Goal: Obtain resource: Obtain resource

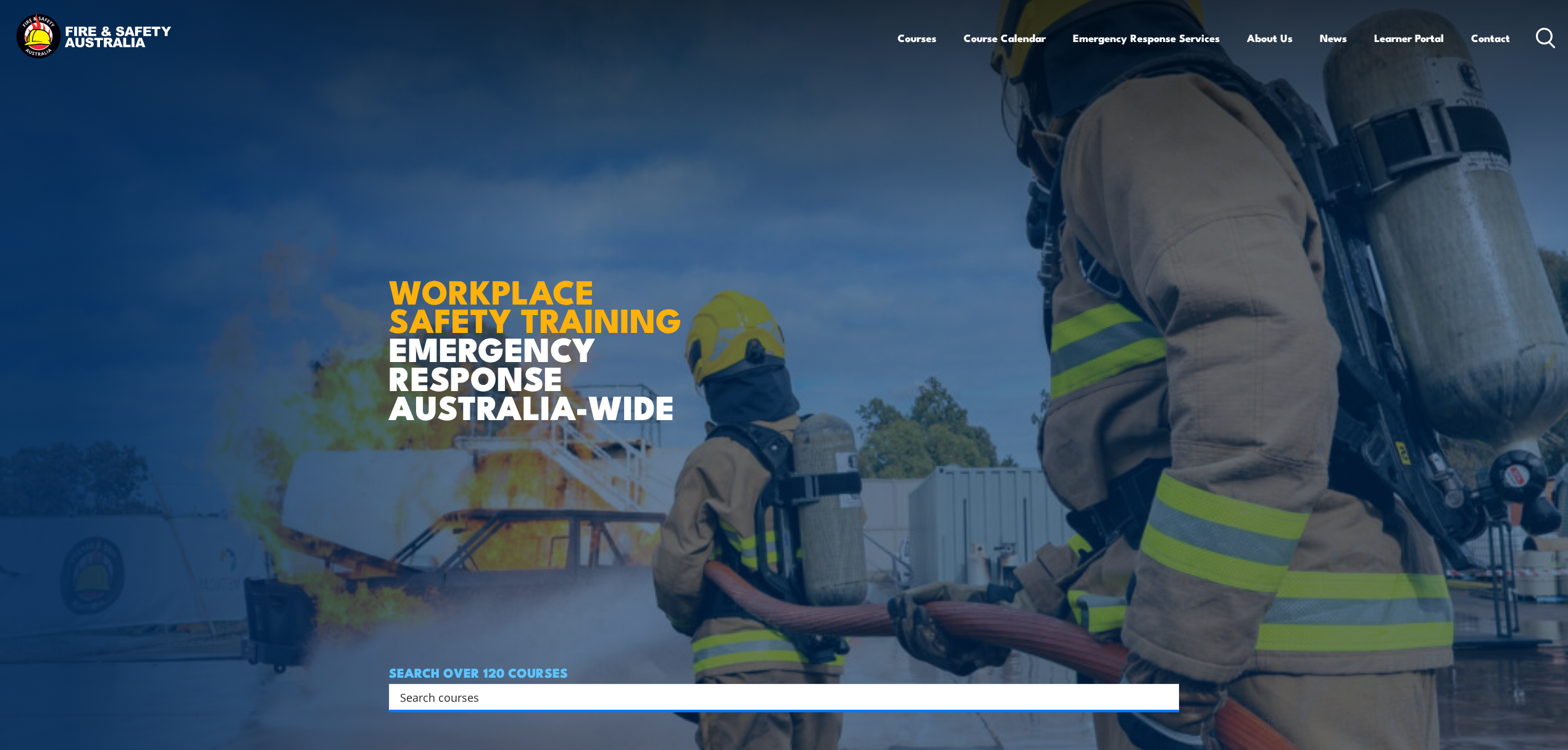
click at [457, 702] on input "Search input" at bounding box center [776, 697] width 752 height 19
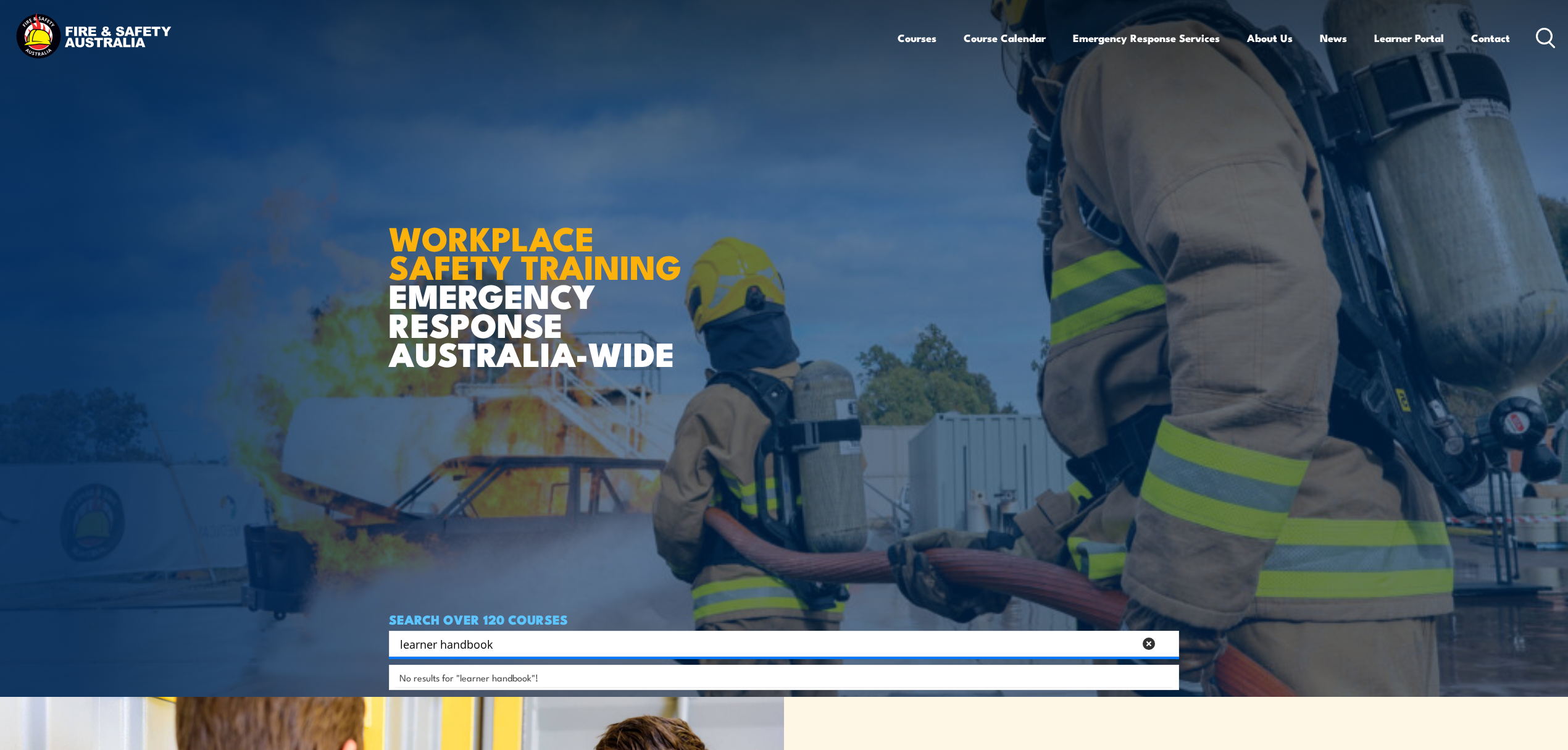
scroll to position [82, 0]
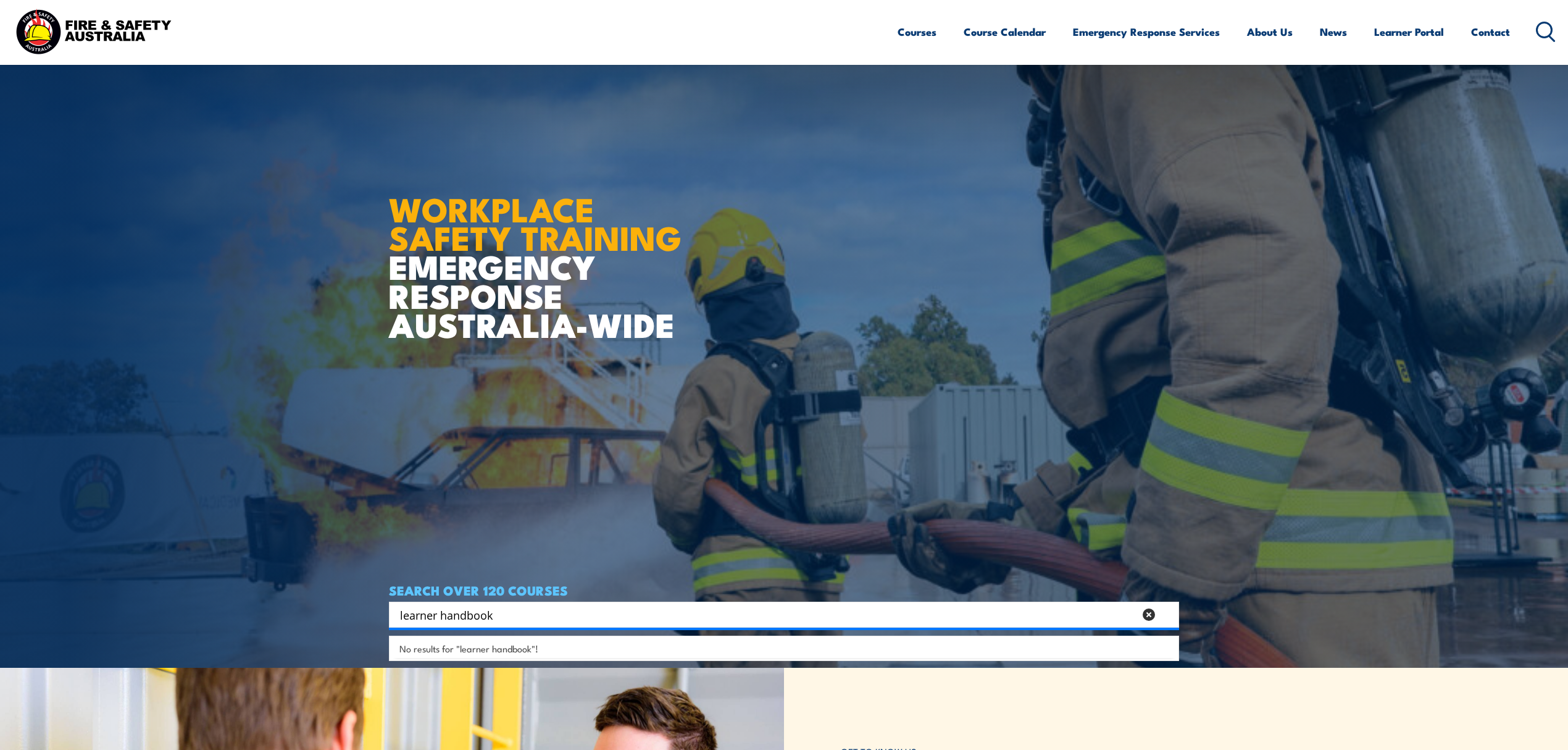
type input "learner handbook"
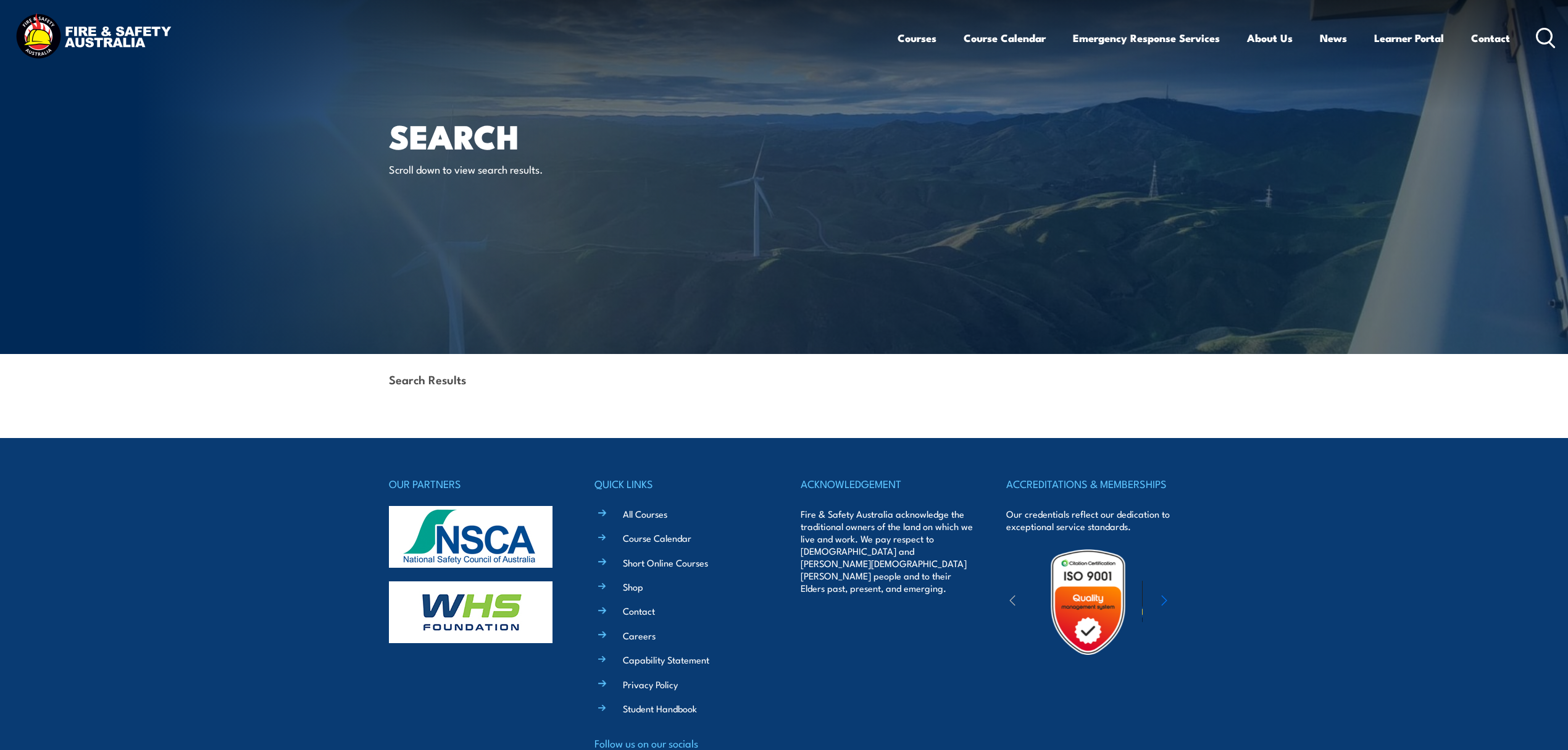
click at [1547, 37] on icon at bounding box center [1546, 37] width 20 height 20
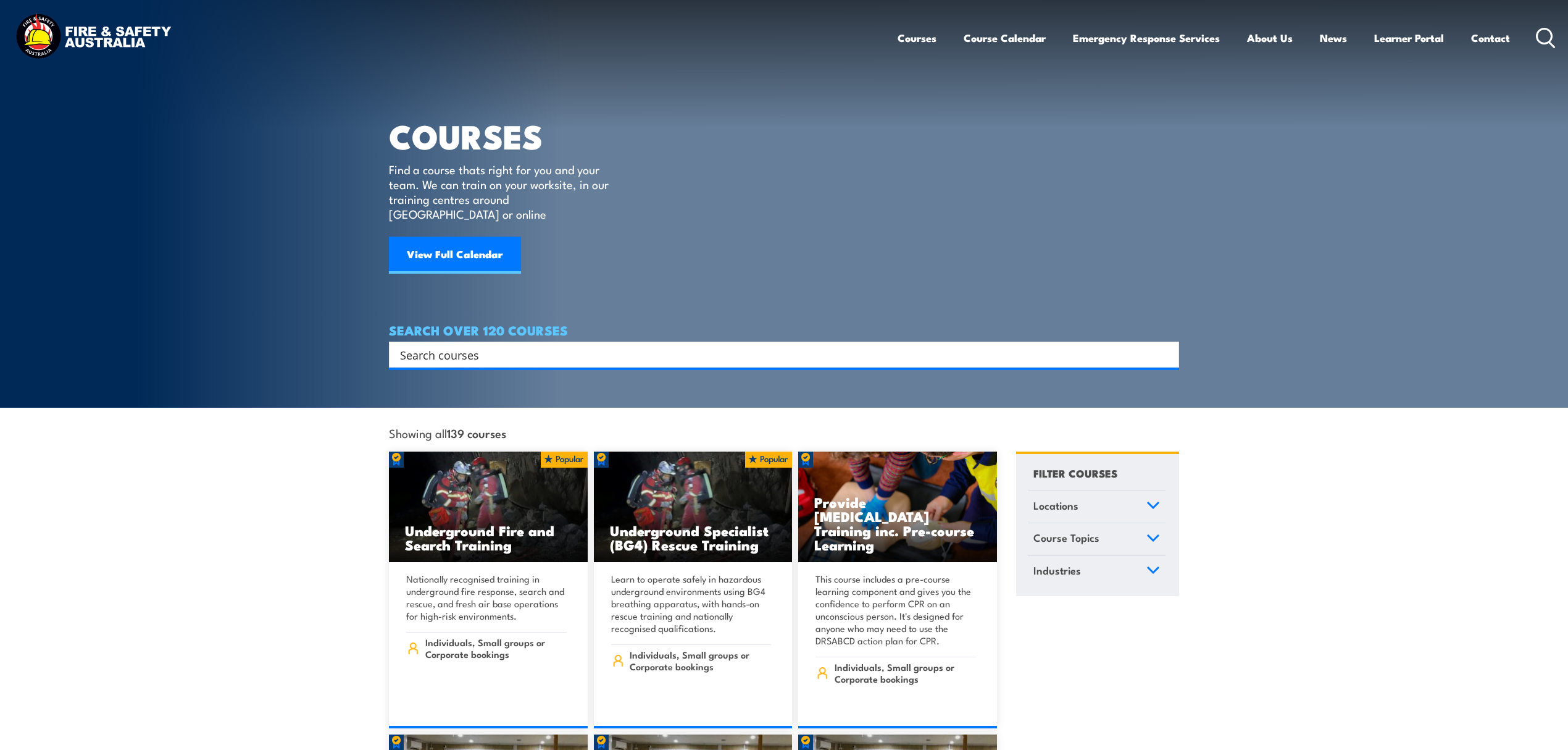
click at [512, 346] on input "Search input" at bounding box center [776, 355] width 752 height 19
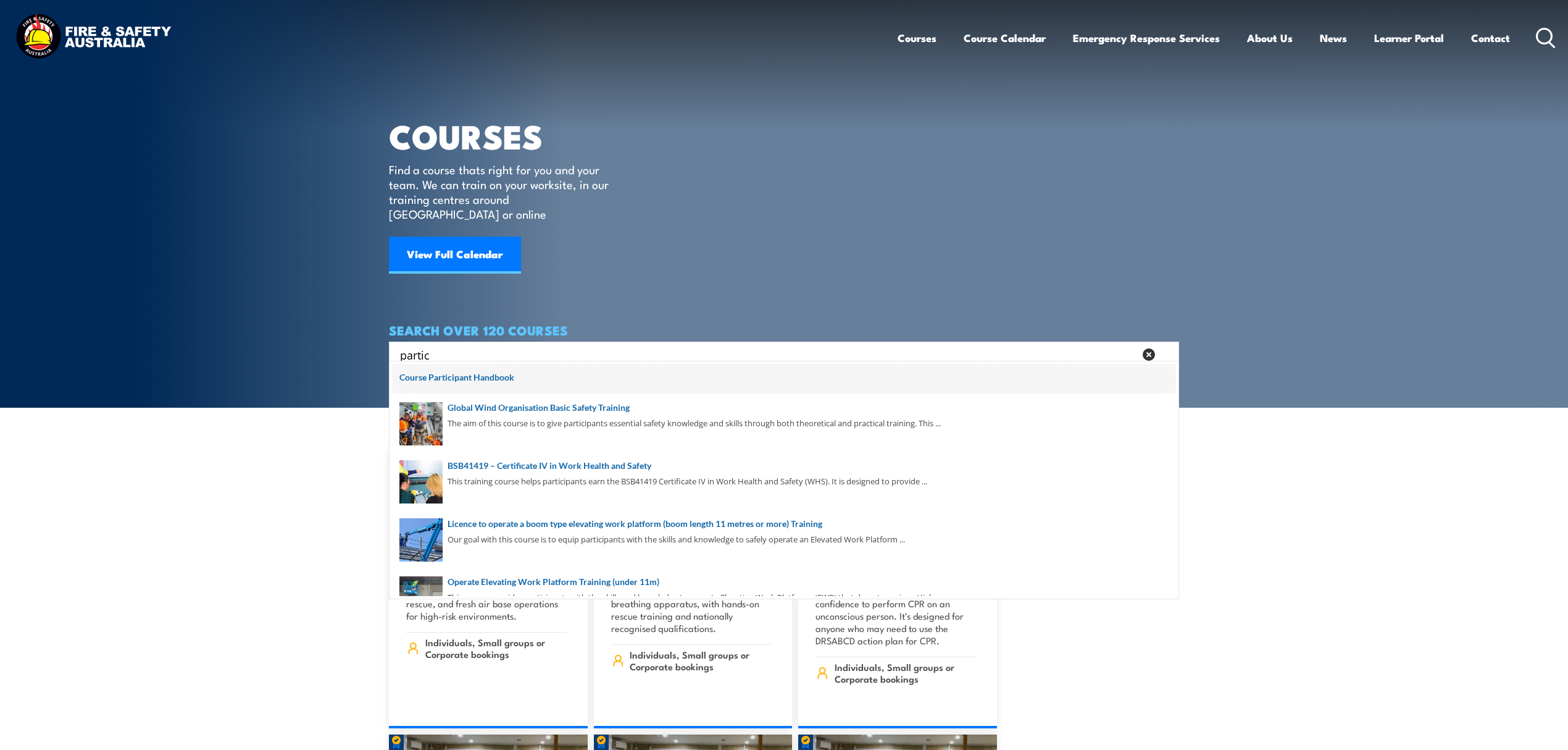
type input "partic"
click at [485, 374] on span at bounding box center [784, 380] width 783 height 31
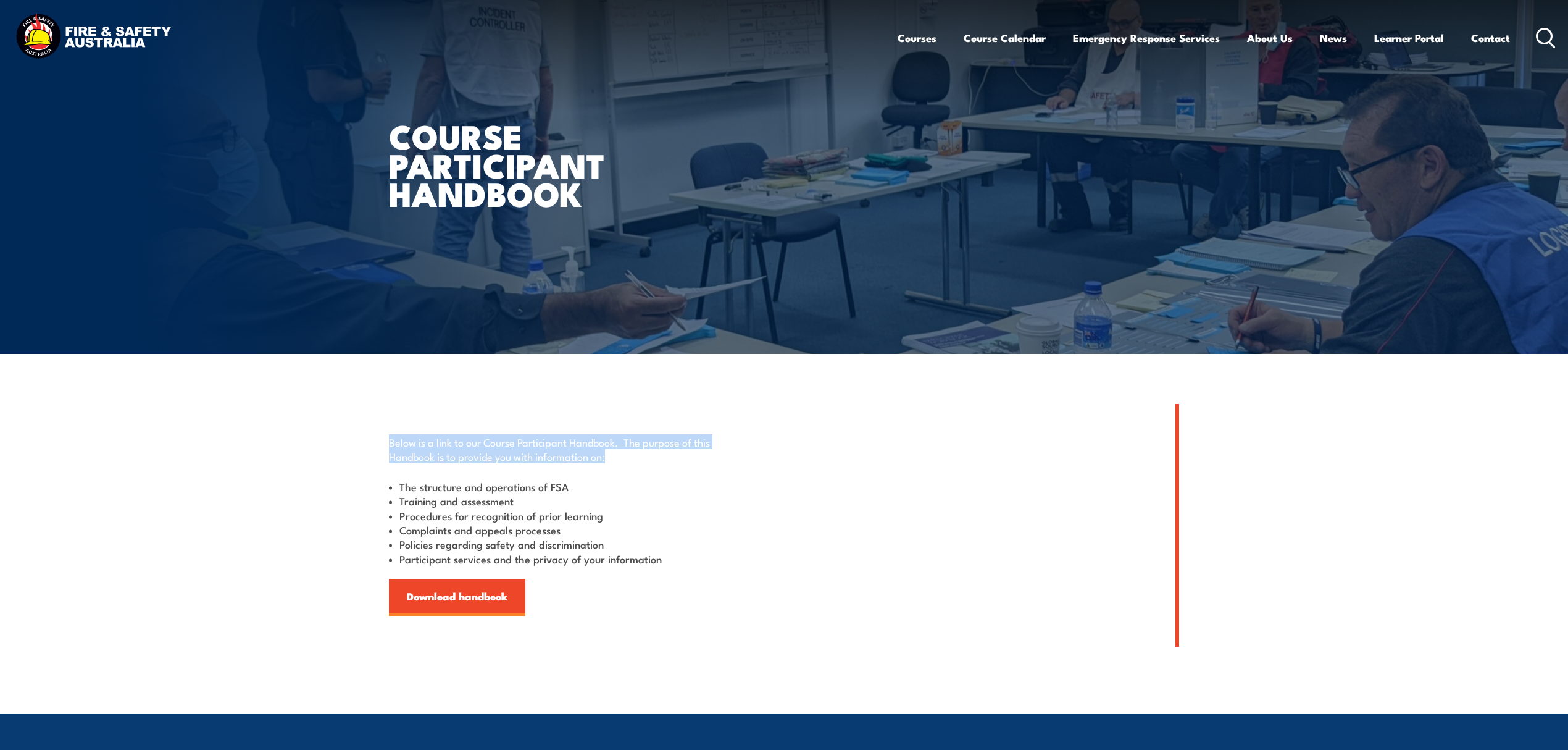
drag, startPoint x: 388, startPoint y: 441, endPoint x: 707, endPoint y: 457, distance: 319.4
click at [707, 457] on section "Below is a link to our Course Participant Handbook. The purpose of this Handboo…" at bounding box center [784, 525] width 1568 height 243
click at [673, 455] on p "Below is a link to our Course Participant Handbook. The purpose of this Handboo…" at bounding box center [558, 449] width 338 height 29
drag, startPoint x: 386, startPoint y: 442, endPoint x: 621, endPoint y: 445, distance: 235.0
click at [621, 445] on section "Below is a link to our Course Participant Handbook. The purpose of this Handboo…" at bounding box center [784, 525] width 1568 height 243
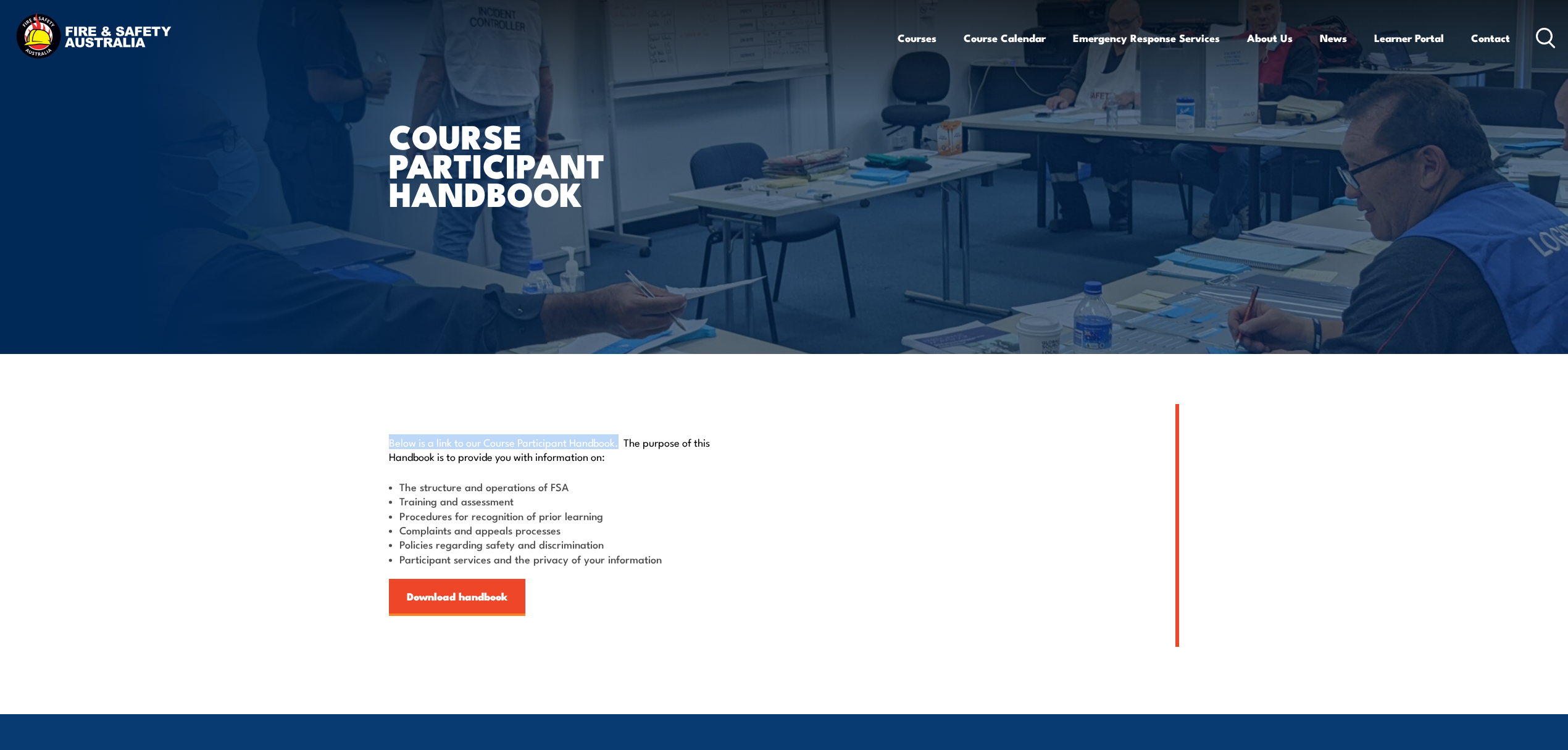
click at [621, 445] on p "Below is a link to our Course Participant Handbook. The purpose of this Handboo…" at bounding box center [558, 449] width 338 height 29
drag, startPoint x: 626, startPoint y: 445, endPoint x: 681, endPoint y: 460, distance: 57.0
click at [681, 460] on p "Below is a link to our Course Participant Handbook. The purpose of this Handboo…" at bounding box center [558, 449] width 338 height 29
click at [683, 441] on p "Below is a link to our Course Participant Handbook. The purpose of this Handboo…" at bounding box center [558, 449] width 338 height 29
drag, startPoint x: 628, startPoint y: 438, endPoint x: 605, endPoint y: 456, distance: 29.2
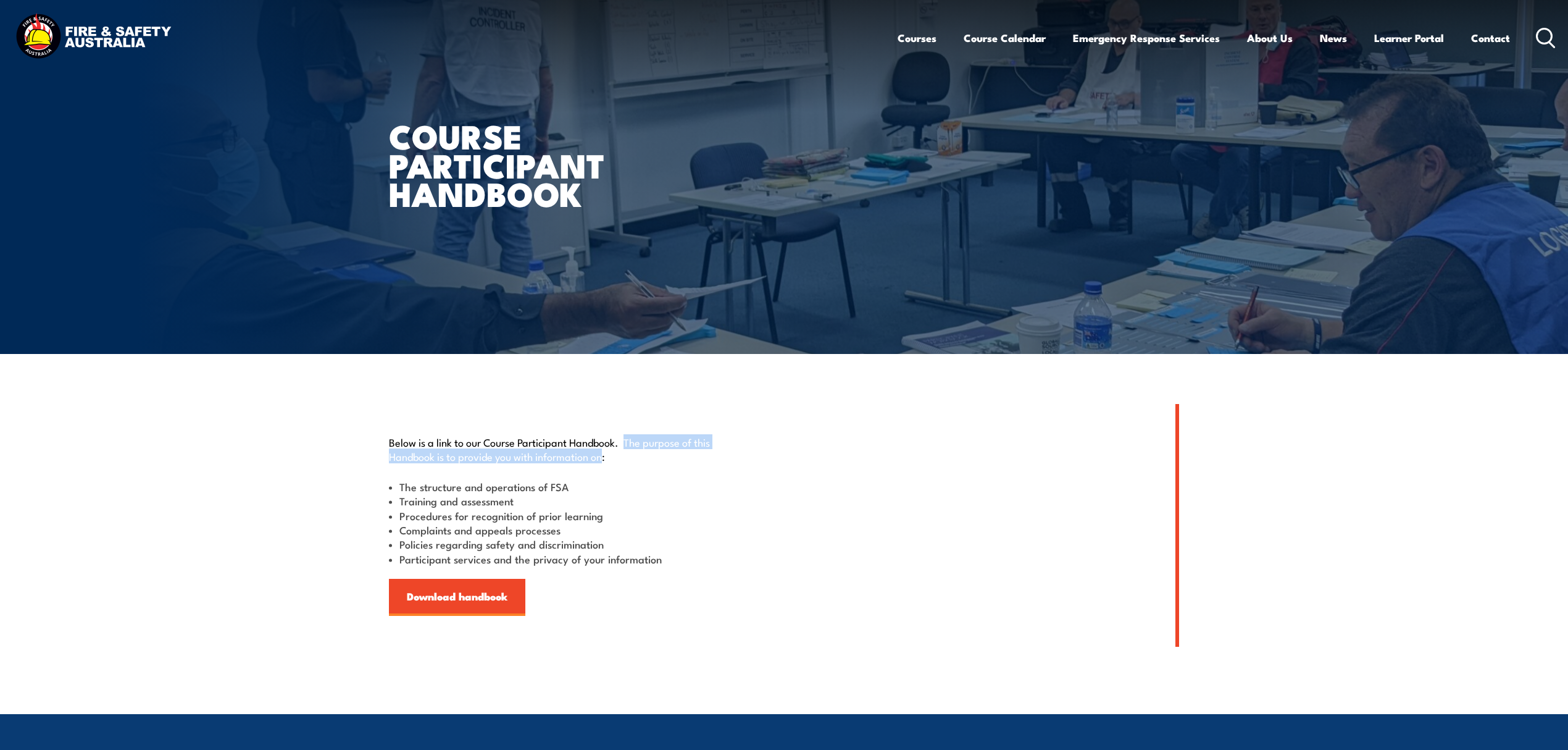
click at [605, 456] on p "Below is a link to our Course Participant Handbook. The purpose of this Handboo…" at bounding box center [558, 449] width 338 height 29
click at [609, 456] on p "Below is a link to our Course Participant Handbook. The purpose of this Handboo…" at bounding box center [558, 449] width 338 height 29
drag, startPoint x: 609, startPoint y: 456, endPoint x: 397, endPoint y: 435, distance: 213.0
click at [397, 435] on p "Below is a link to our Course Participant Handbook. The purpose of this Handboo…" at bounding box center [558, 449] width 338 height 29
click at [342, 465] on section "Below is a link to our Course Participant Handbook. The purpose of this Handboo…" at bounding box center [784, 525] width 1568 height 243
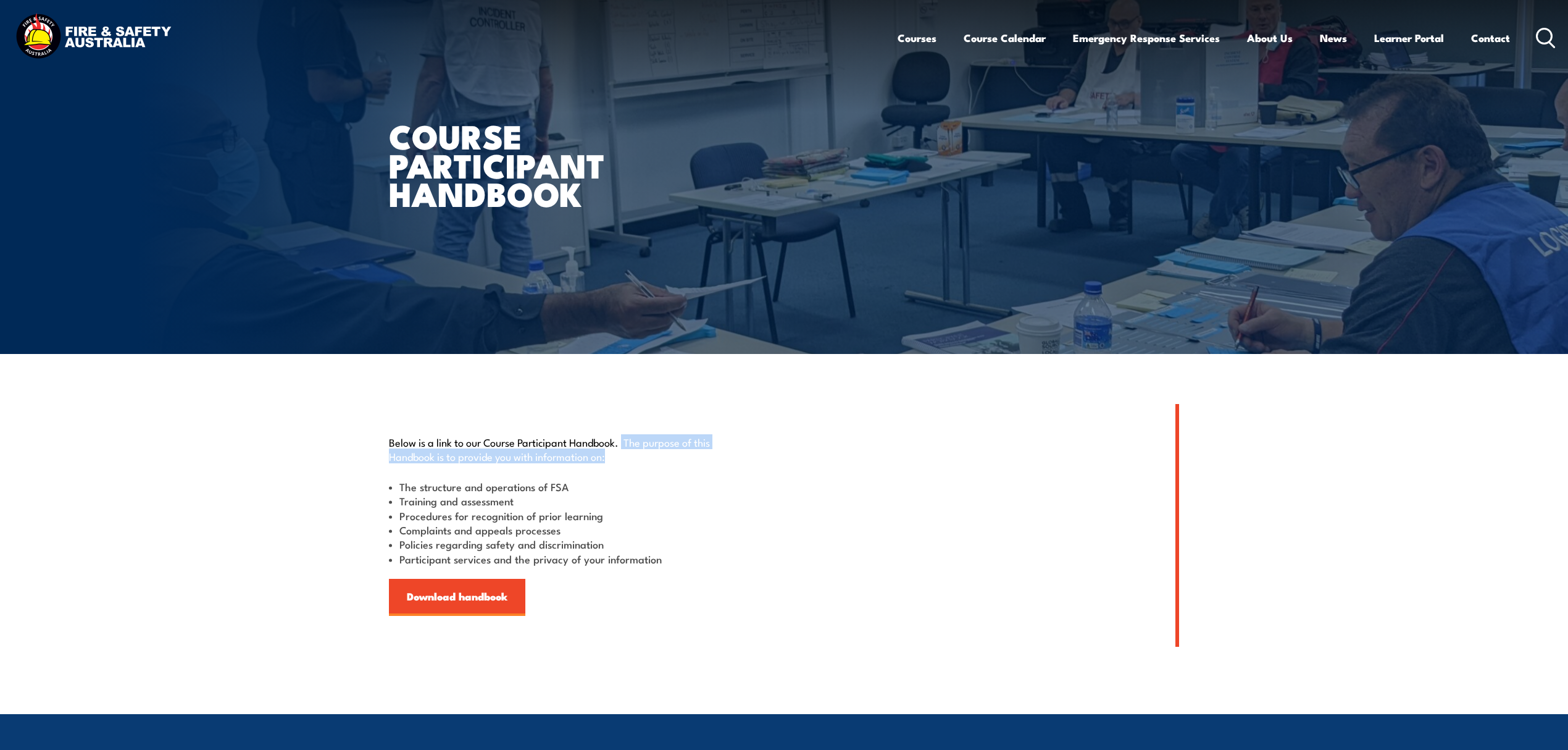
drag, startPoint x: 626, startPoint y: 438, endPoint x: 641, endPoint y: 453, distance: 21.2
click at [641, 453] on p "Below is a link to our Course Participant Handbook. The purpose of this Handboo…" at bounding box center [558, 449] width 338 height 29
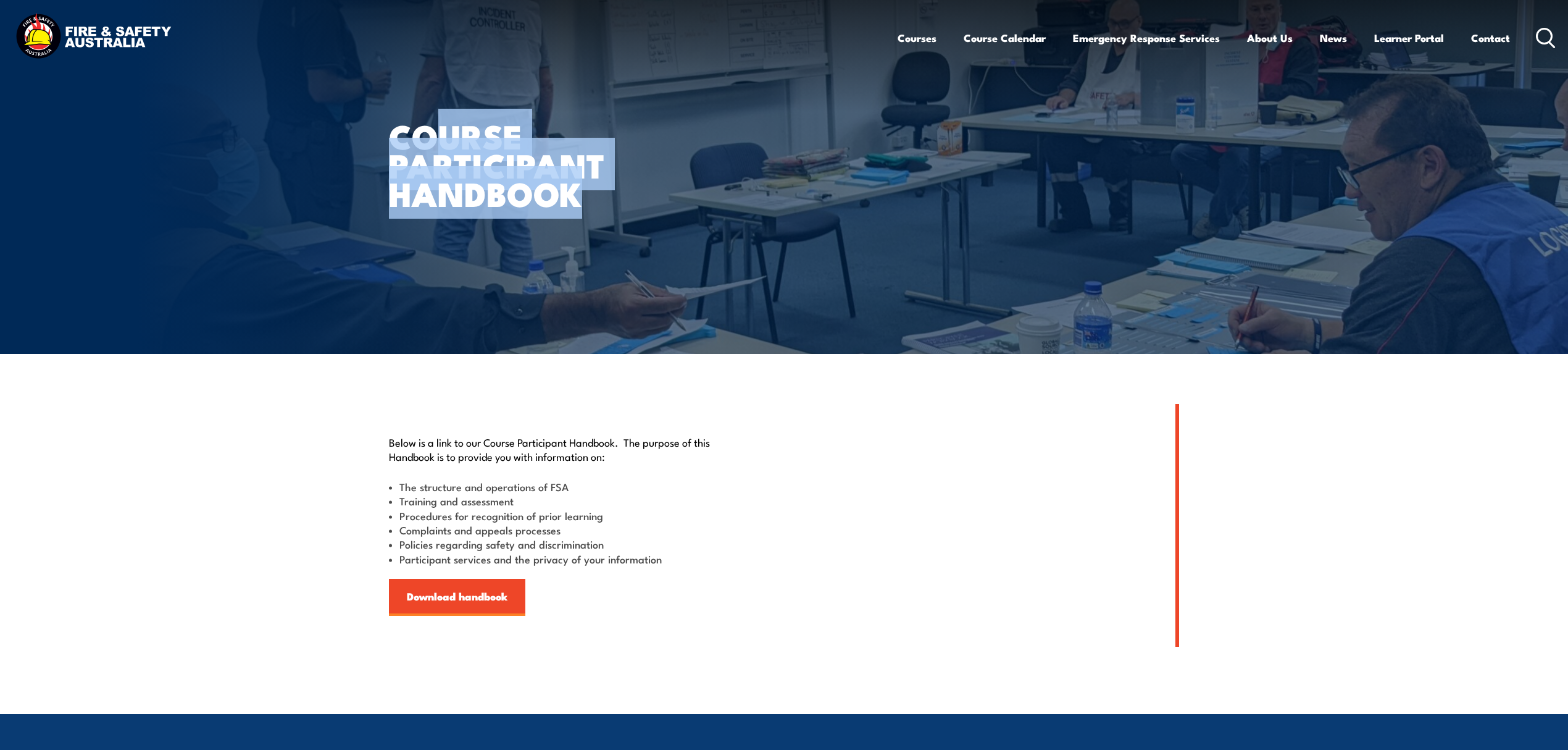
drag, startPoint x: 430, startPoint y: 134, endPoint x: 595, endPoint y: 223, distance: 187.5
click at [595, 223] on div "Course Participant Handbook" at bounding box center [541, 177] width 305 height 354
drag, startPoint x: 397, startPoint y: 136, endPoint x: 585, endPoint y: 197, distance: 197.6
click at [585, 197] on h1 "Course Participant Handbook" at bounding box center [541, 164] width 305 height 87
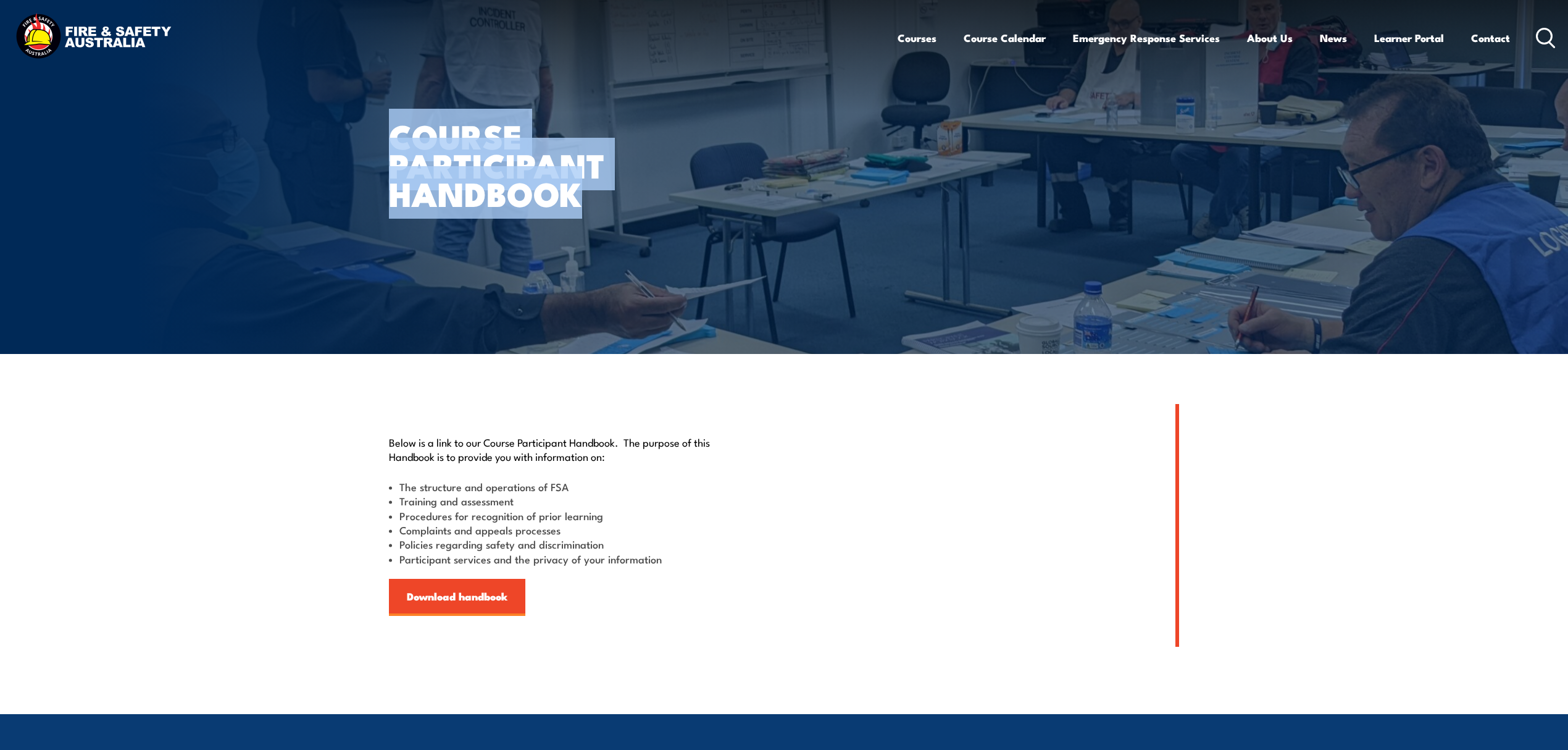
click at [585, 197] on h1 "Course Participant Handbook" at bounding box center [541, 164] width 305 height 87
drag, startPoint x: 393, startPoint y: 132, endPoint x: 591, endPoint y: 201, distance: 209.7
click at [591, 201] on h1 "Course Participant Handbook" at bounding box center [541, 164] width 305 height 87
drag, startPoint x: 391, startPoint y: 131, endPoint x: 593, endPoint y: 194, distance: 211.6
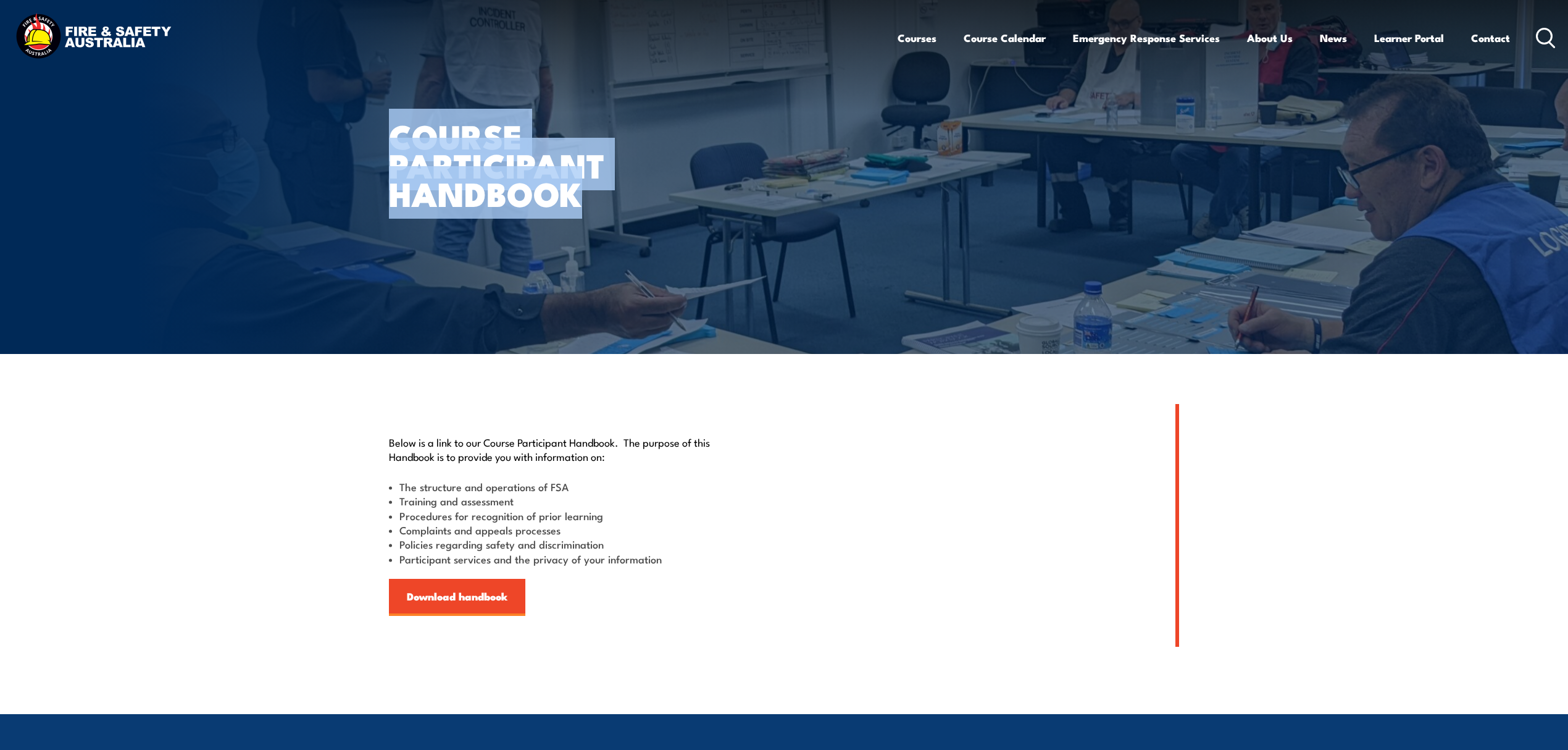
click at [593, 194] on h1 "Course Participant Handbook" at bounding box center [541, 164] width 305 height 87
drag, startPoint x: 583, startPoint y: 195, endPoint x: 378, endPoint y: 146, distance: 210.8
click at [378, 146] on section "Course Participant Handbook" at bounding box center [784, 177] width 1568 height 354
click at [378, 146] on img at bounding box center [784, 177] width 1568 height 354
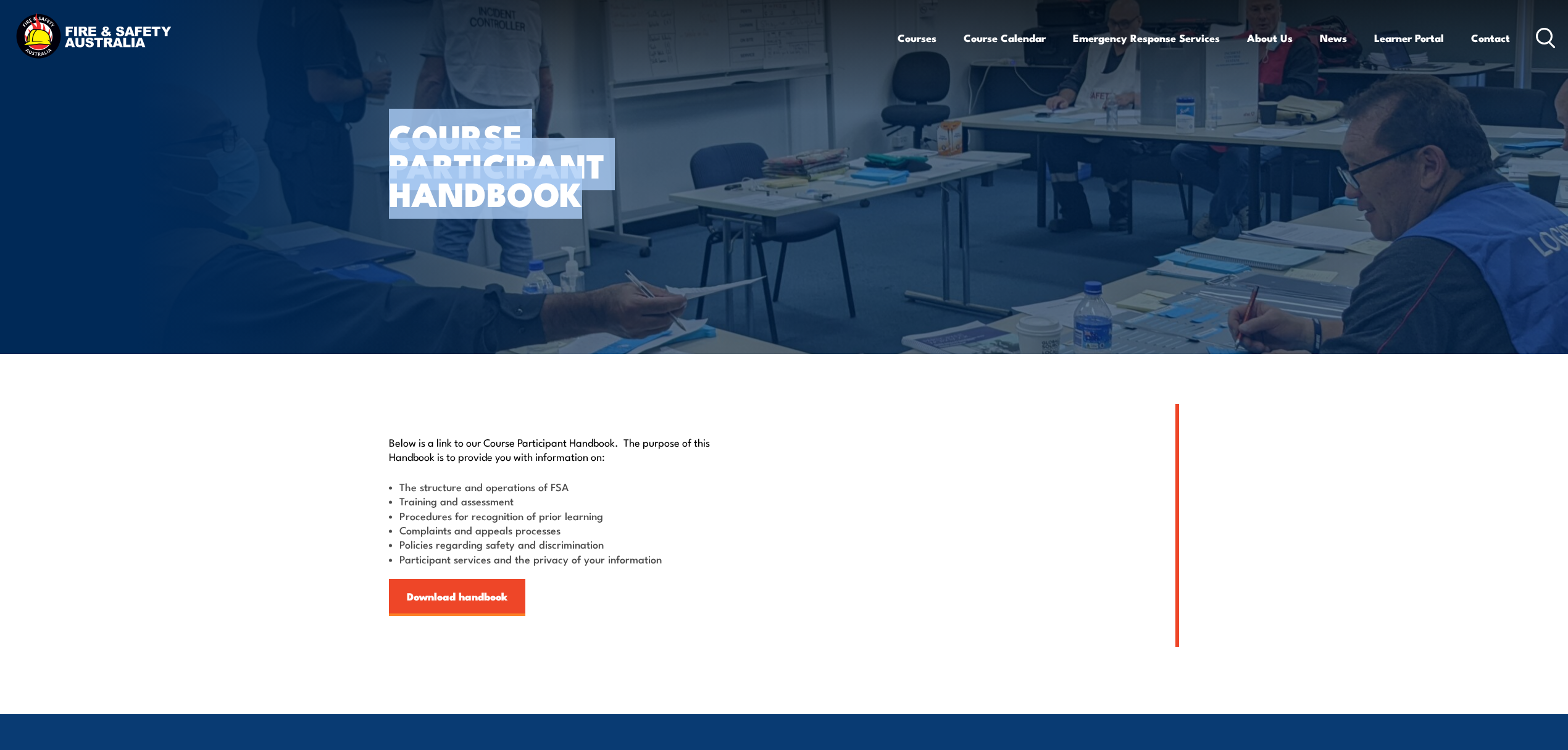
click at [606, 167] on h1 "Course Participant Handbook" at bounding box center [541, 164] width 305 height 87
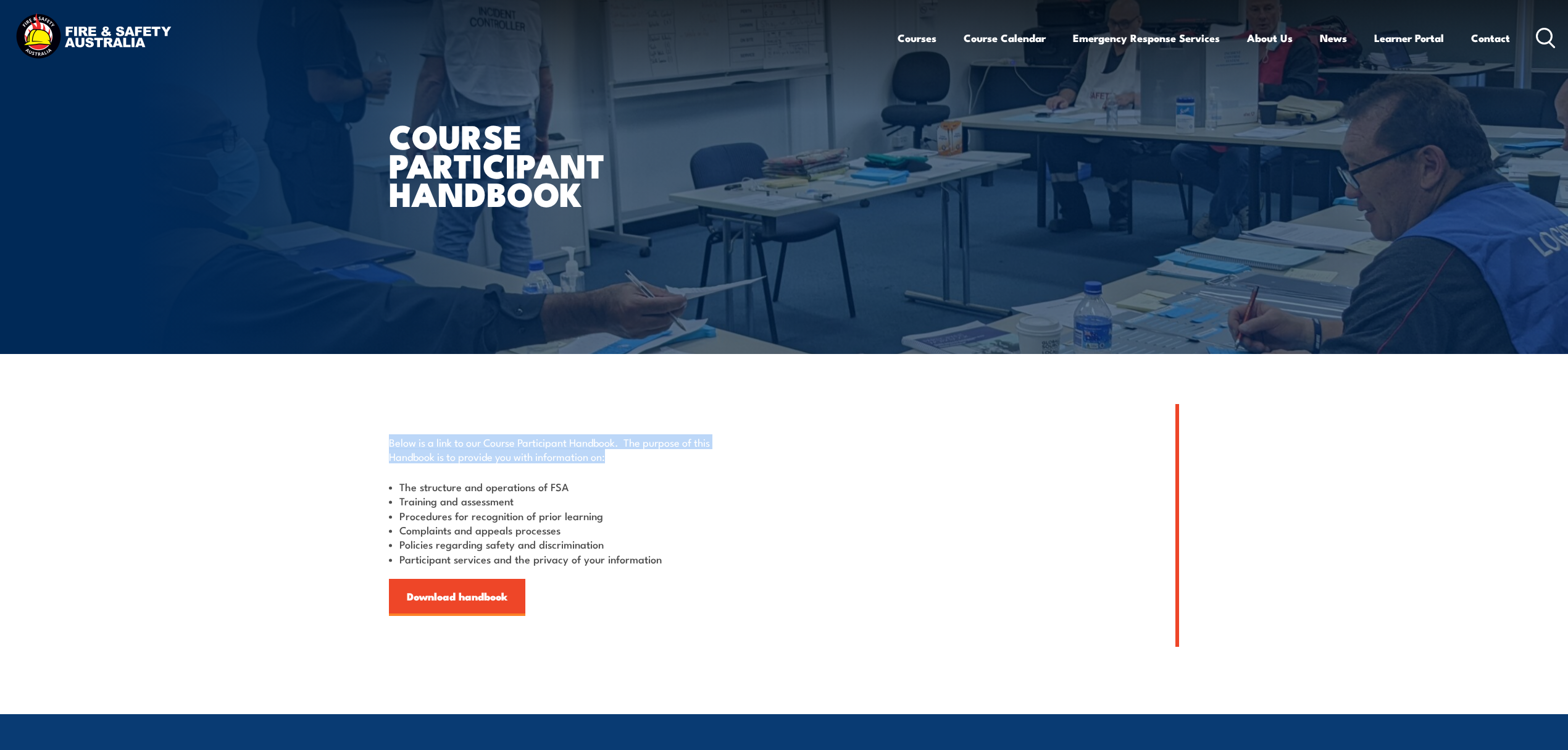
drag, startPoint x: 386, startPoint y: 441, endPoint x: 614, endPoint y: 450, distance: 228.2
click at [614, 450] on section "Below is a link to our Course Participant Handbook. The purpose of this Handboo…" at bounding box center [784, 525] width 1568 height 243
click at [614, 450] on p "Below is a link to our Course Participant Handbook. The purpose of this Handboo…" at bounding box center [558, 449] width 338 height 29
click at [1544, 37] on icon at bounding box center [1546, 37] width 20 height 20
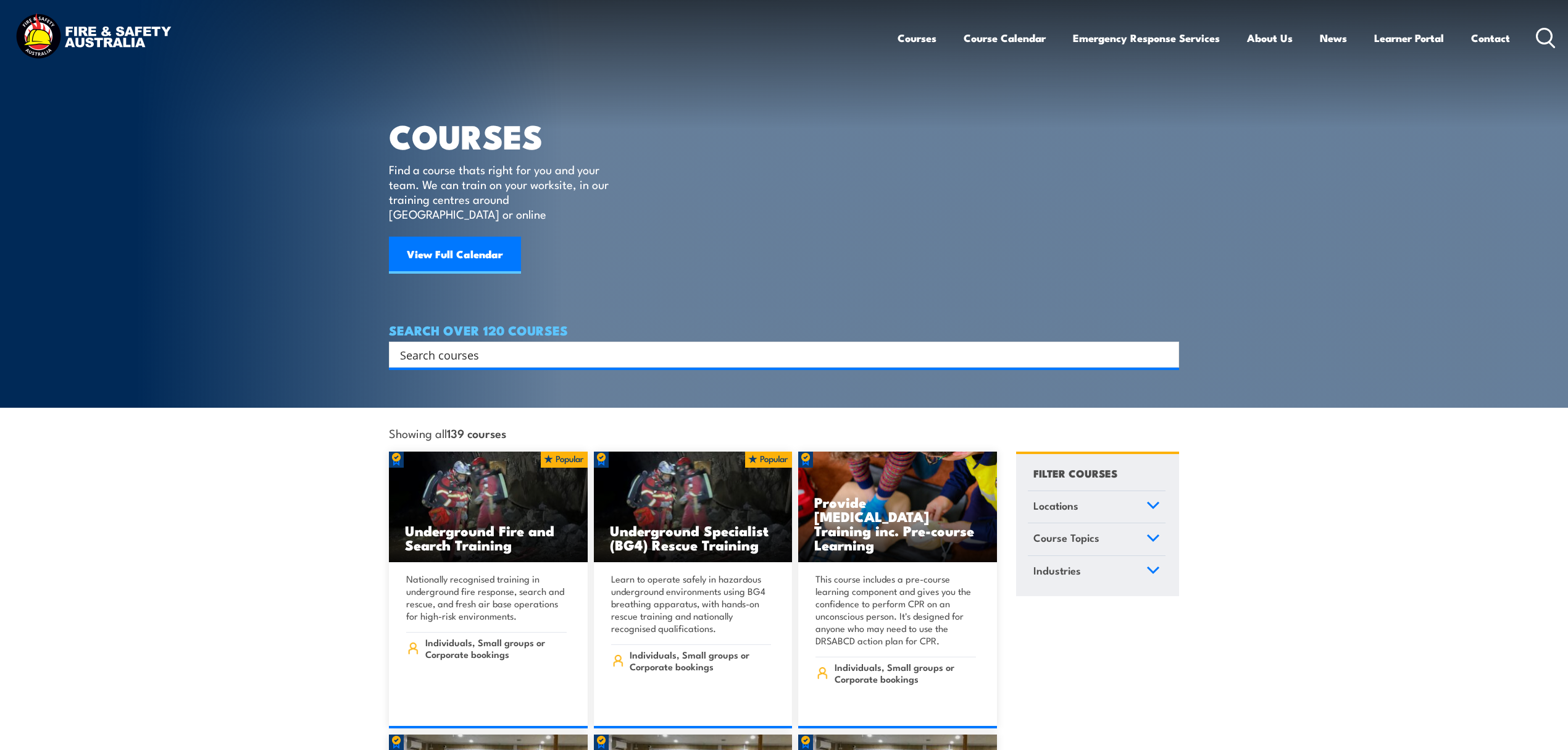
click at [527, 346] on input "Search input" at bounding box center [776, 355] width 752 height 19
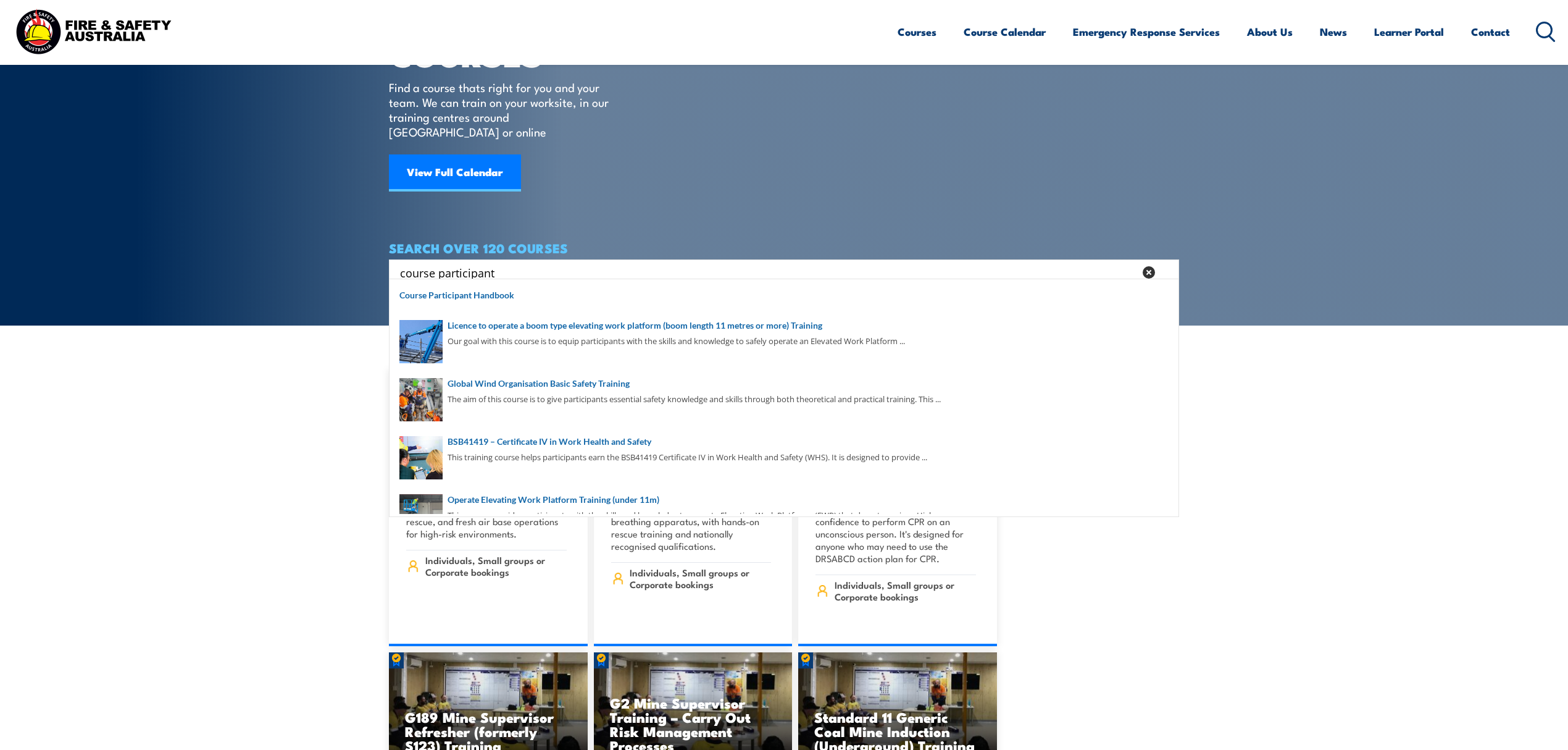
type input "course participant"
drag, startPoint x: 549, startPoint y: 247, endPoint x: 352, endPoint y: 245, distance: 197.0
click at [352, 245] on section "COURSES Find a course thats right for you and your team. We can train on your w…" at bounding box center [784, 122] width 1568 height 408
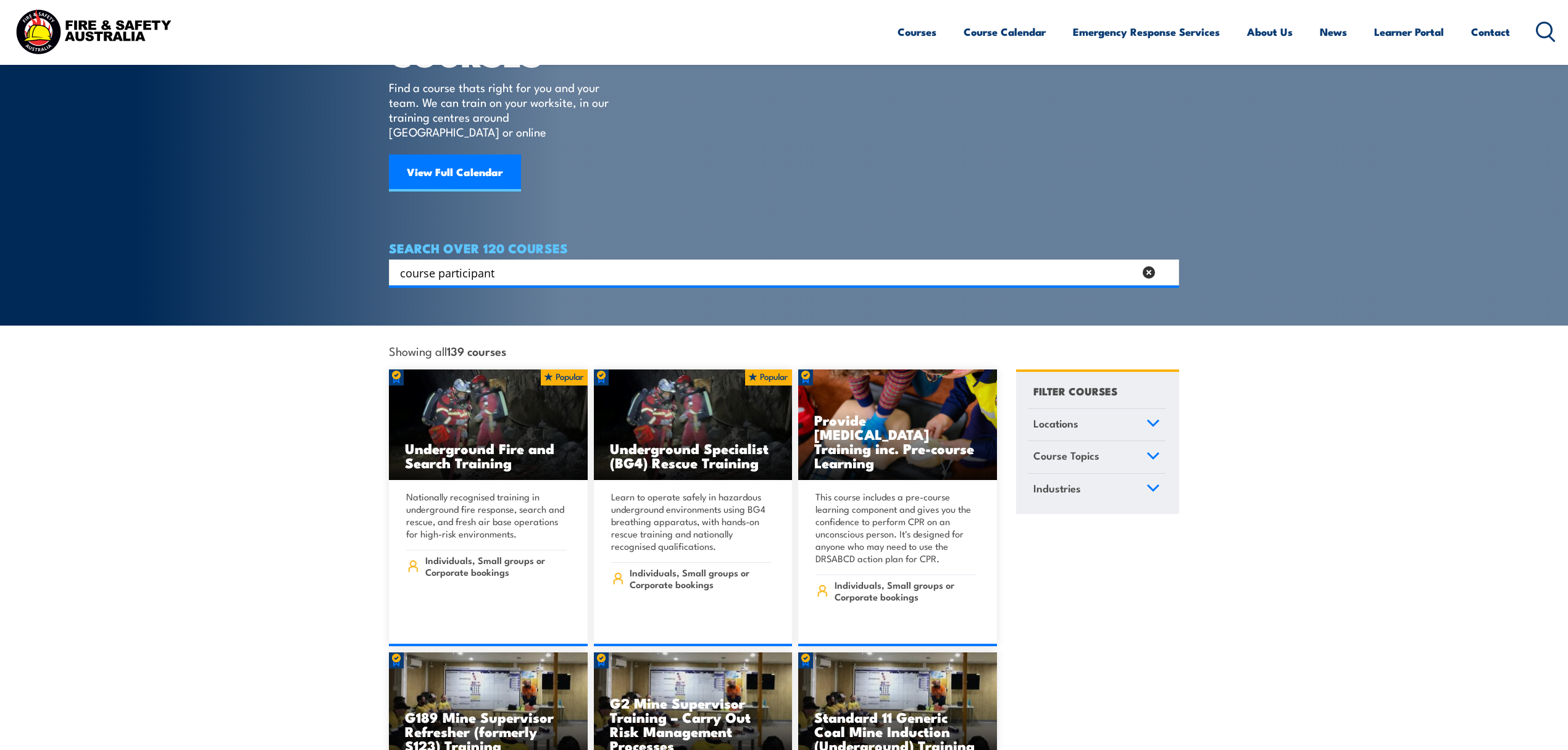
drag, startPoint x: 536, startPoint y: 252, endPoint x: 400, endPoint y: 243, distance: 136.3
click at [400, 243] on div "SEARCH OVER 120 COURSES course participant Search Filter by Locations [GEOGRAPH…" at bounding box center [784, 263] width 790 height 45
click at [516, 263] on input "course participant" at bounding box center [767, 272] width 735 height 19
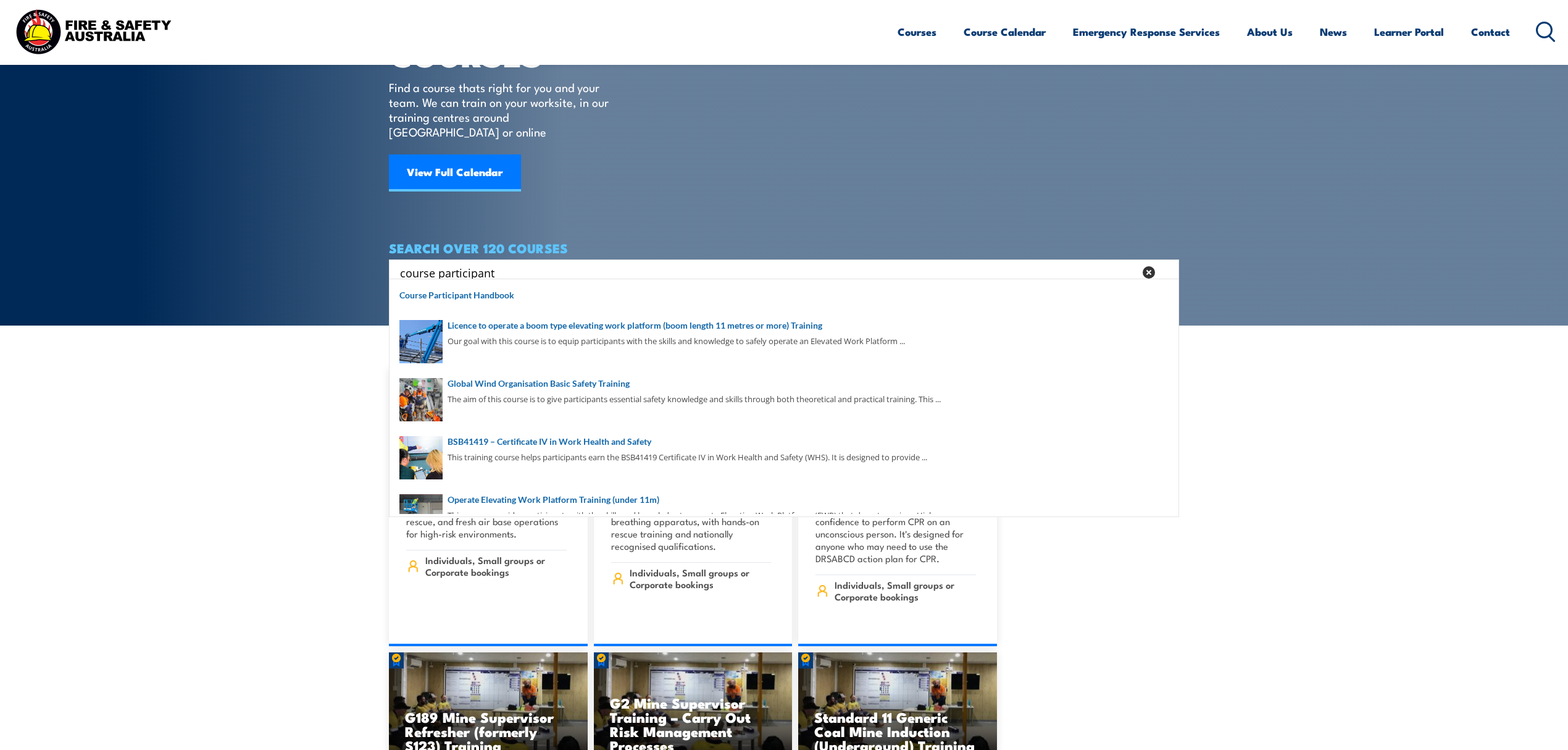
click at [515, 263] on input "course participant" at bounding box center [767, 272] width 735 height 19
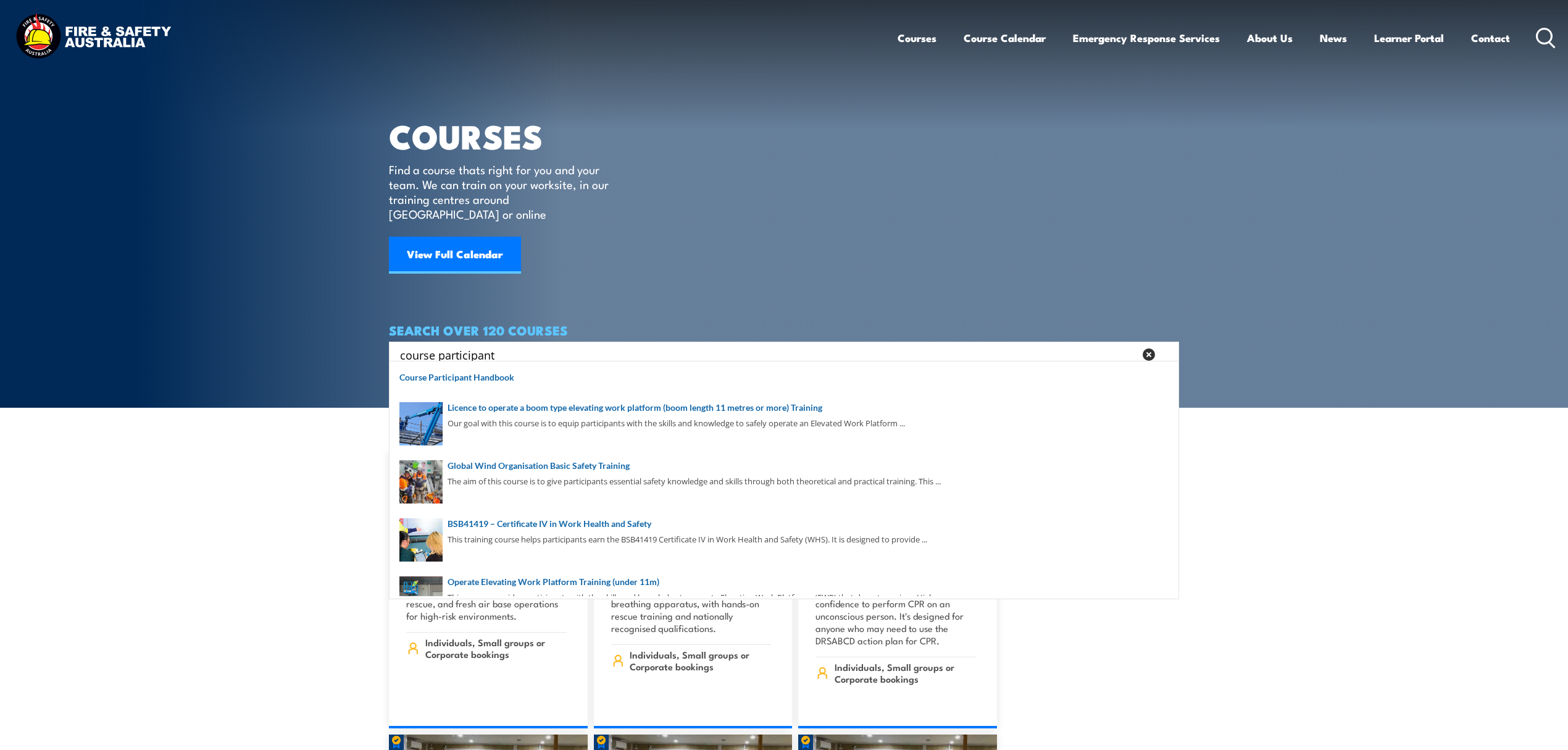
drag, startPoint x: 874, startPoint y: 33, endPoint x: 864, endPoint y: 40, distance: 12.2
click at [864, 40] on div "Courses Course Calendar Emergency Response Services Services Overview Emergency…" at bounding box center [784, 38] width 1544 height 53
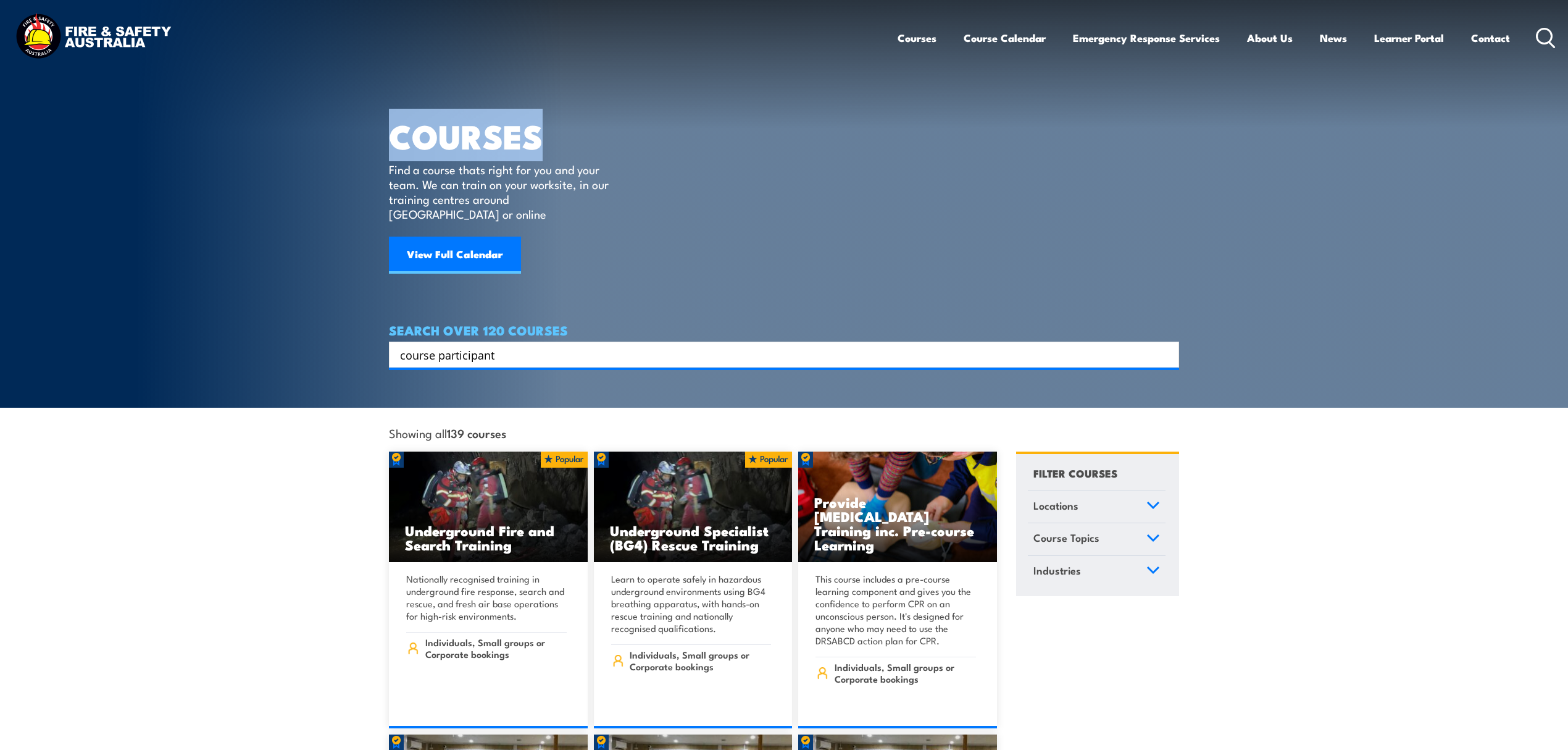
drag, startPoint x: 534, startPoint y: 135, endPoint x: 399, endPoint y: 139, distance: 135.1
click at [399, 139] on h1 "COURSES" at bounding box center [508, 135] width 238 height 29
drag, startPoint x: 391, startPoint y: 167, endPoint x: 633, endPoint y: 164, distance: 242.0
click at [633, 164] on article "COURSES Find a course thats right for you and your team. We can train on your w…" at bounding box center [784, 183] width 790 height 367
click at [608, 188] on p "Find a course thats right for you and your team. We can train on your worksite,…" at bounding box center [502, 191] width 225 height 59
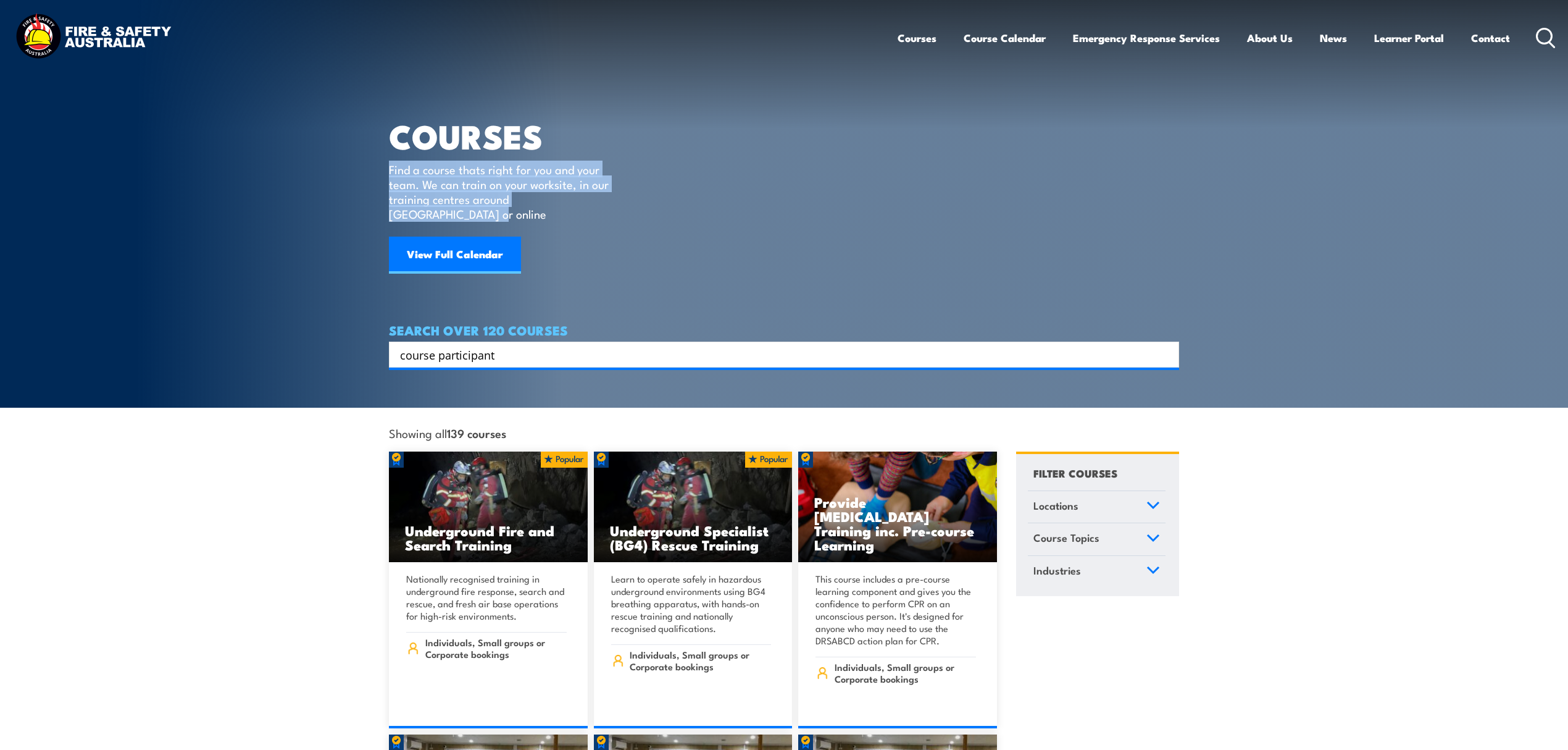
drag, startPoint x: 388, startPoint y: 163, endPoint x: 664, endPoint y: 195, distance: 277.8
click at [664, 195] on article "COURSES Find a course thats right for you and your team. We can train on your w…" at bounding box center [784, 183] width 790 height 367
drag, startPoint x: 383, startPoint y: 166, endPoint x: 614, endPoint y: 205, distance: 234.3
click at [614, 205] on section "COURSES Find a course thats right for you and your team. We can train on your w…" at bounding box center [784, 204] width 1568 height 408
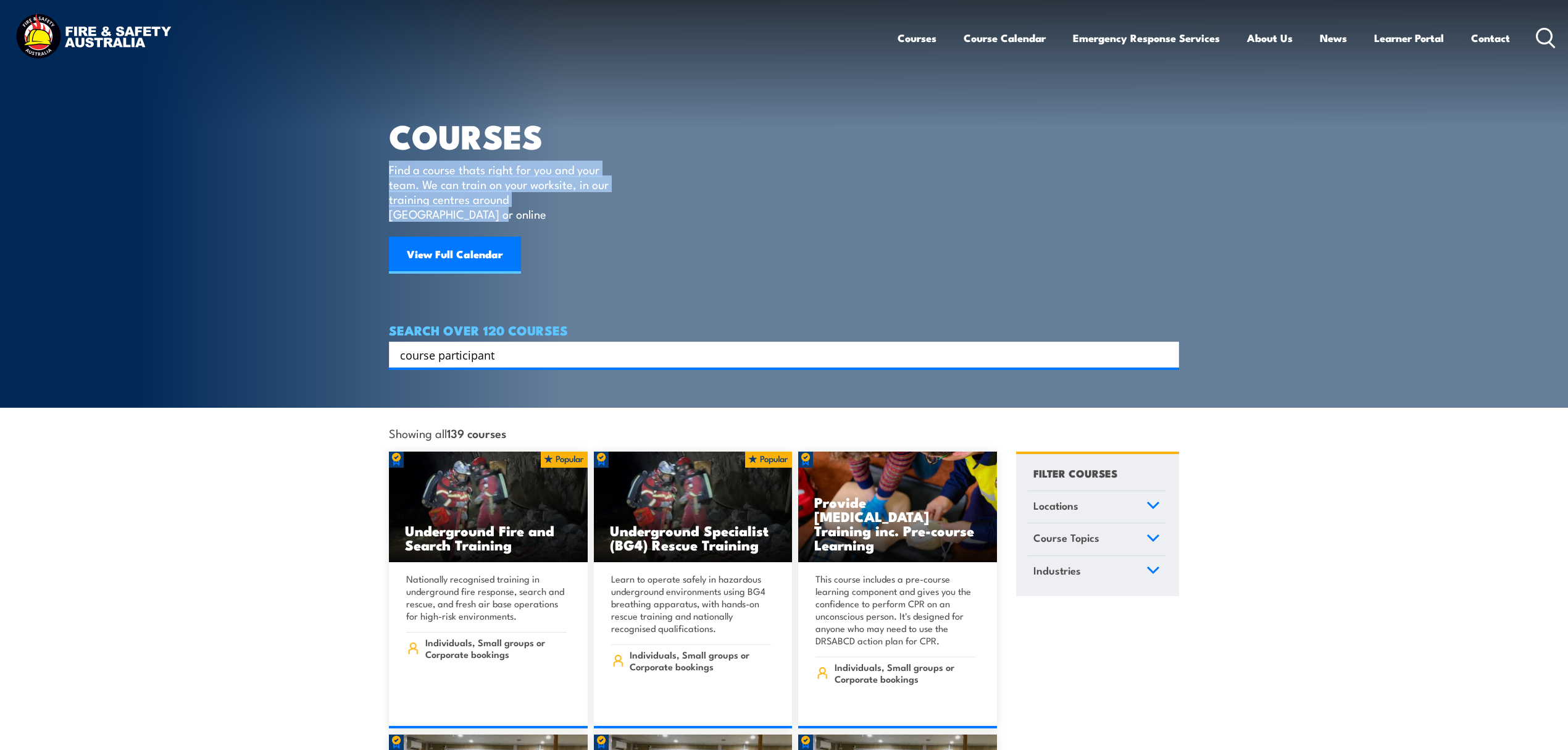
click at [614, 205] on p "Find a course thats right for you and your team. We can train on your worksite,…" at bounding box center [502, 191] width 225 height 59
drag, startPoint x: 391, startPoint y: 134, endPoint x: 622, endPoint y: 197, distance: 239.4
click at [622, 197] on div "COURSES Find a course thats right for you and your team. We can train on your w…" at bounding box center [508, 152] width 238 height 305
drag, startPoint x: 394, startPoint y: 128, endPoint x: 622, endPoint y: 197, distance: 238.2
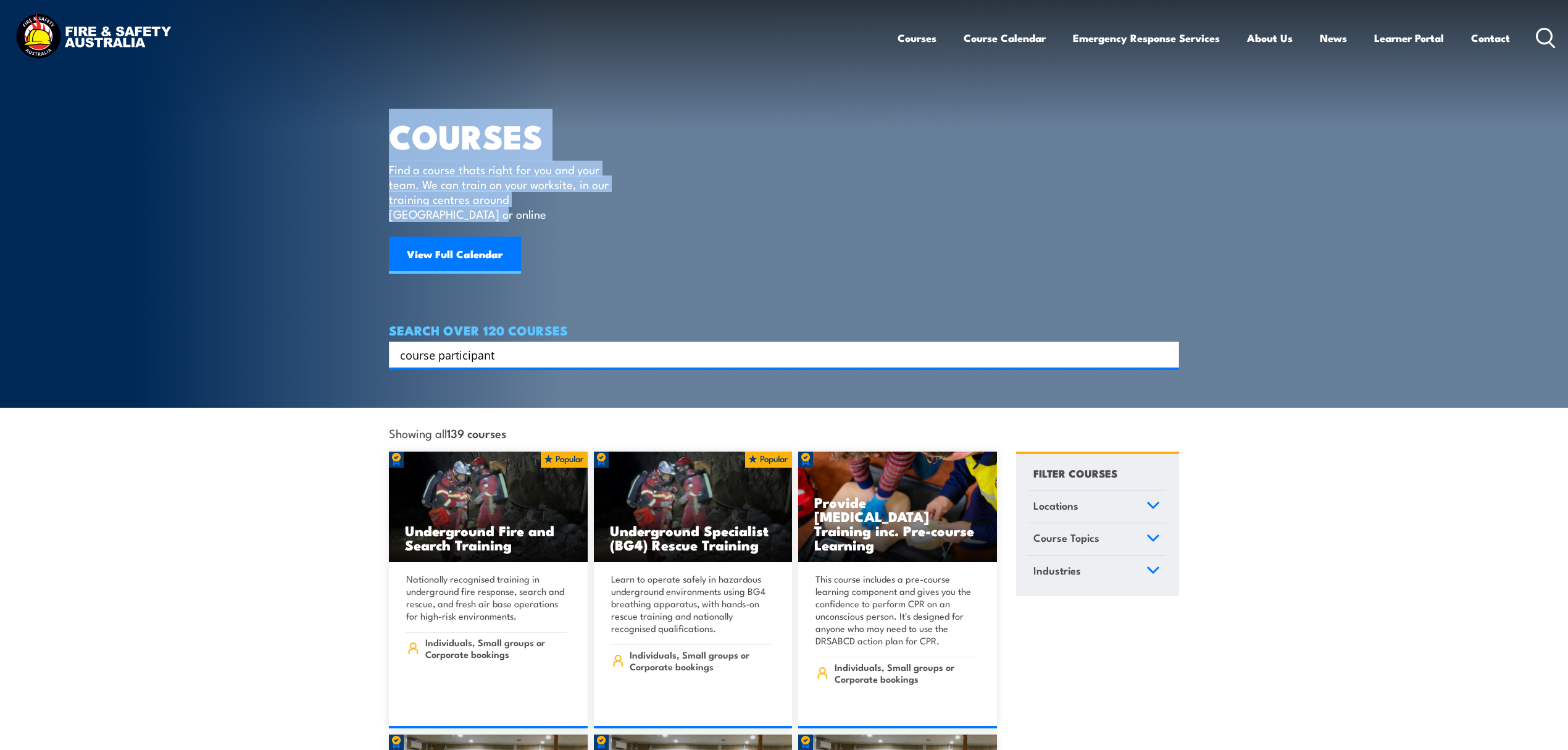
click at [622, 197] on div "COURSES Find a course thats right for you and your team. We can train on your w…" at bounding box center [508, 152] width 238 height 305
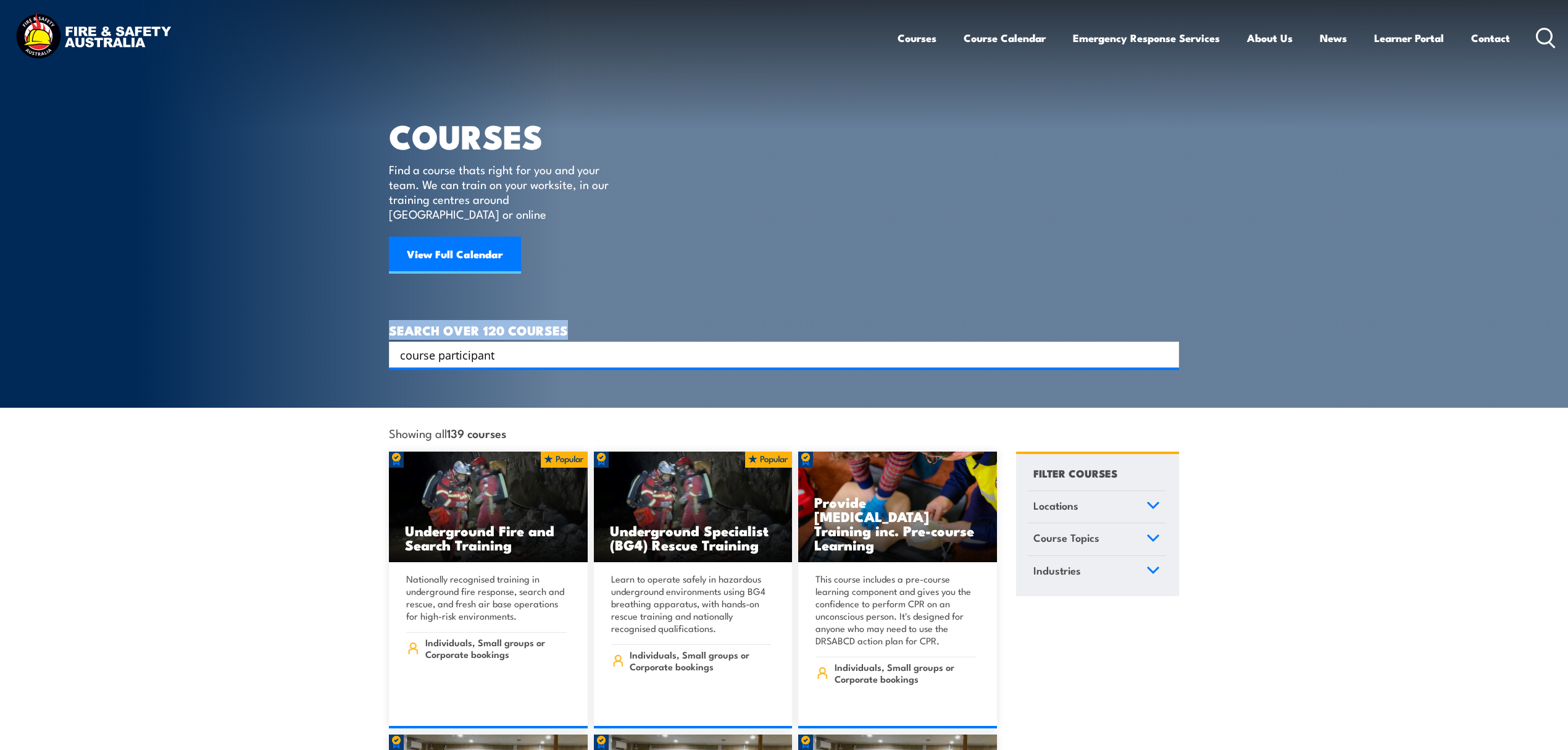
drag, startPoint x: 566, startPoint y: 315, endPoint x: 388, endPoint y: 317, distance: 178.0
click at [388, 317] on section "COURSES Find a course thats right for you and your team. We can train on your w…" at bounding box center [784, 204] width 1568 height 408
drag, startPoint x: 388, startPoint y: 317, endPoint x: 601, endPoint y: 309, distance: 213.2
click at [601, 309] on section "COURSES Find a course thats right for you and your team. We can train on your w…" at bounding box center [784, 204] width 1568 height 408
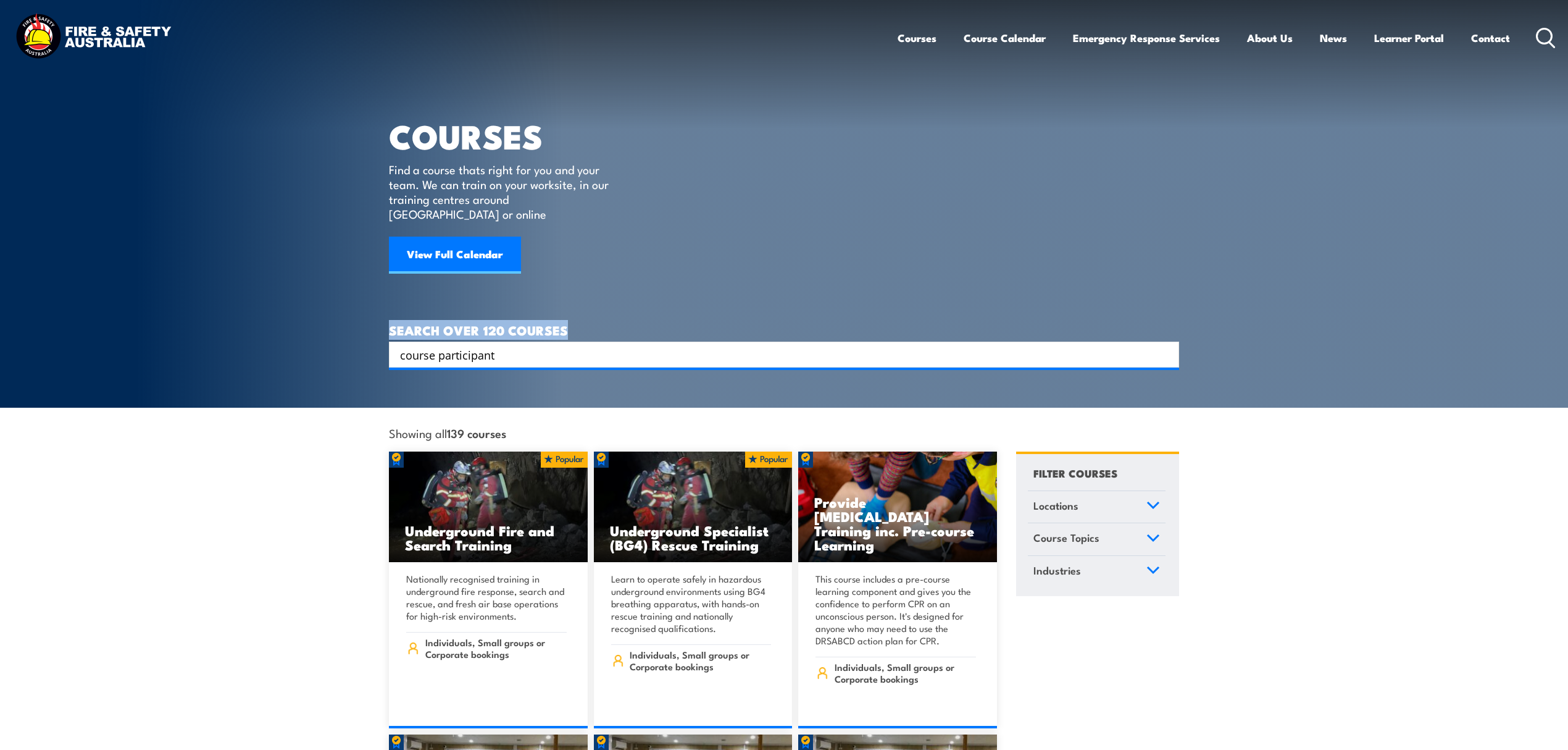
click at [601, 323] on h4 "SEARCH OVER 120 COURSES" at bounding box center [784, 330] width 790 height 13
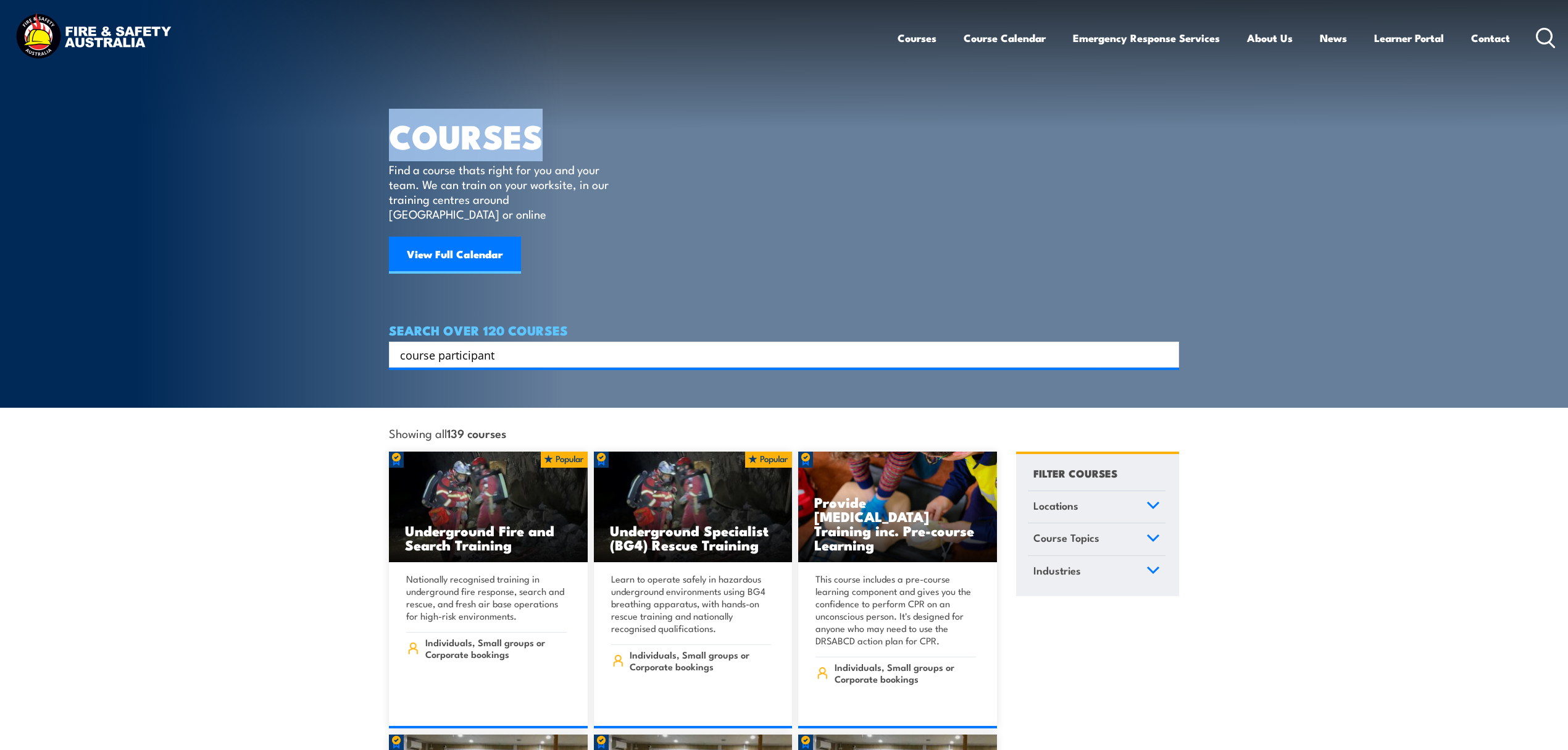
drag, startPoint x: 543, startPoint y: 130, endPoint x: 353, endPoint y: 132, distance: 190.0
click at [353, 132] on section "COURSES Find a course thats right for you and your team. We can train on your w…" at bounding box center [784, 204] width 1568 height 408
click at [406, 134] on h1 "COURSES" at bounding box center [508, 135] width 238 height 29
drag, startPoint x: 388, startPoint y: 136, endPoint x: 622, endPoint y: 199, distance: 242.3
click at [622, 199] on section "COURSES Find a course thats right for you and your team. We can train on your w…" at bounding box center [784, 204] width 1568 height 408
